Goal: Check status: Check status

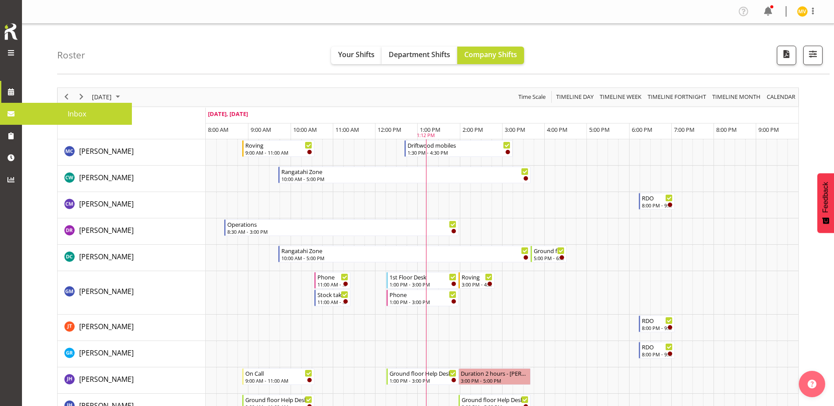
scroll to position [483, 0]
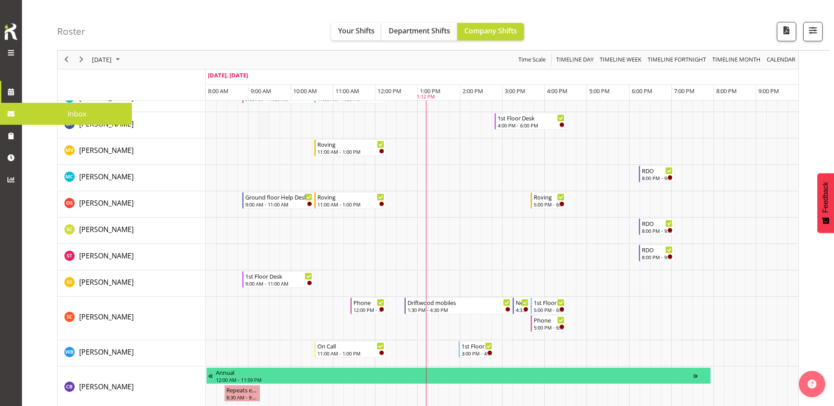
click at [265, 128] on td "Timeline Day of September 26, 2025" at bounding box center [263, 125] width 11 height 26
click at [58, 211] on td "[PERSON_NAME]" at bounding box center [132, 204] width 148 height 26
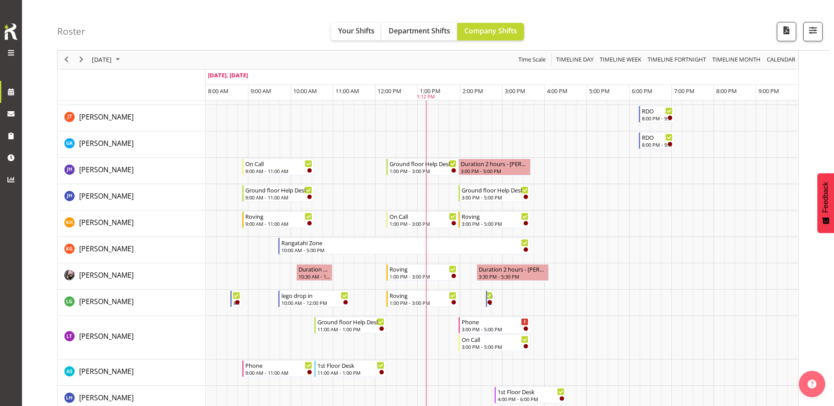
scroll to position [132, 0]
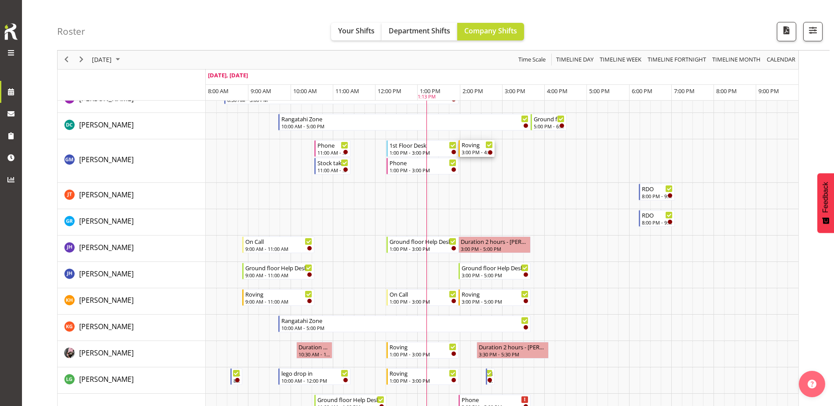
click at [474, 153] on div "3:00 PM - 4:00 PM" at bounding box center [476, 152] width 31 height 7
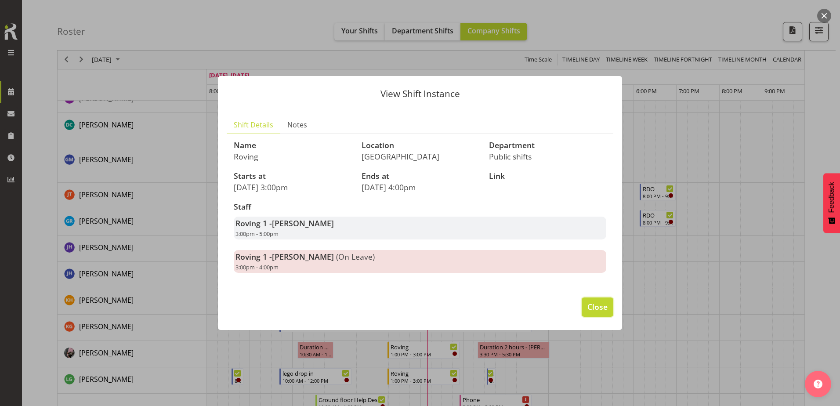
click at [599, 308] on span "Close" at bounding box center [598, 306] width 20 height 11
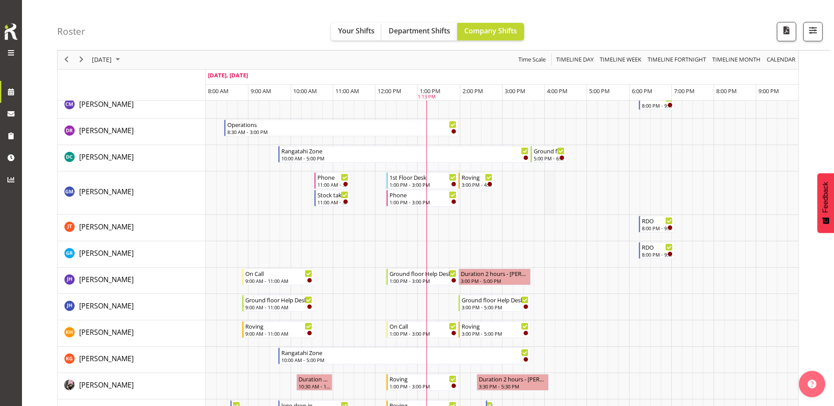
scroll to position [88, 0]
